Goal: Information Seeking & Learning: Learn about a topic

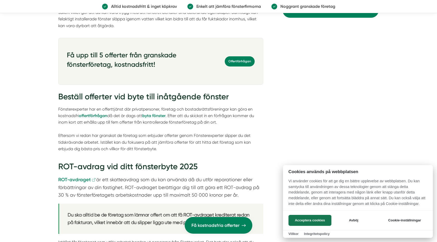
scroll to position [1042, 0]
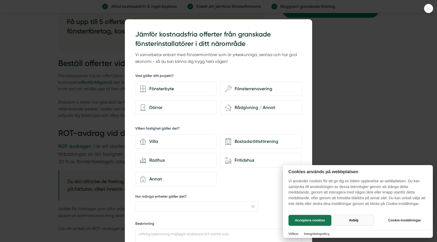
click at [351, 221] on button "Avböj" at bounding box center [353, 220] width 41 height 11
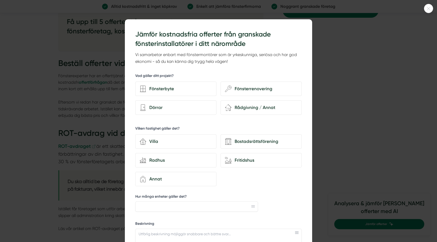
click at [366, 109] on div at bounding box center [218, 121] width 437 height 242
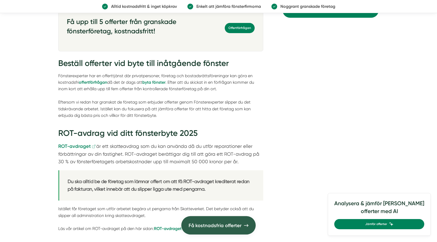
click at [209, 227] on span "Få kostnadsfria offerter" at bounding box center [215, 225] width 53 height 8
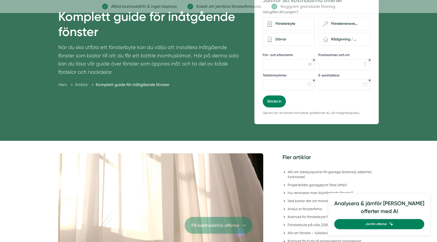
scroll to position [0, 0]
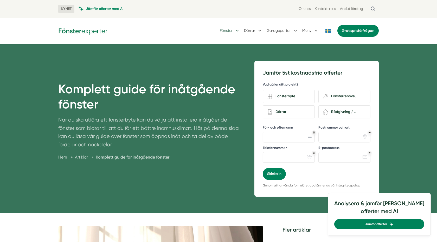
click at [232, 33] on button "Fönster" at bounding box center [230, 31] width 20 height 14
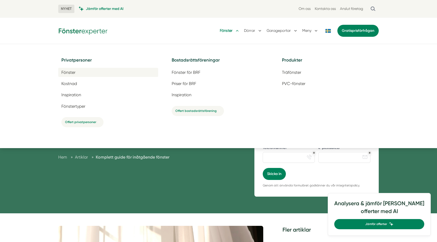
click at [69, 73] on span "Fönster" at bounding box center [68, 72] width 14 height 5
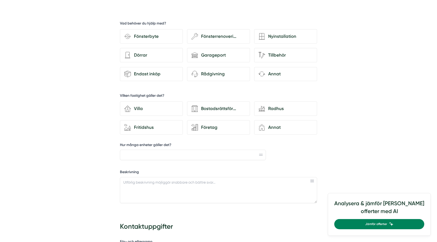
scroll to position [160, 0]
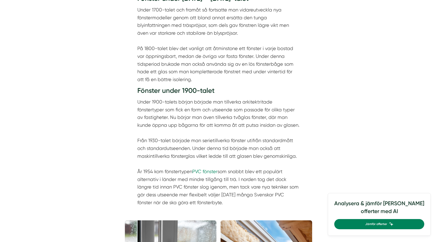
scroll to position [617, 0]
